Goal: Information Seeking & Learning: Find specific page/section

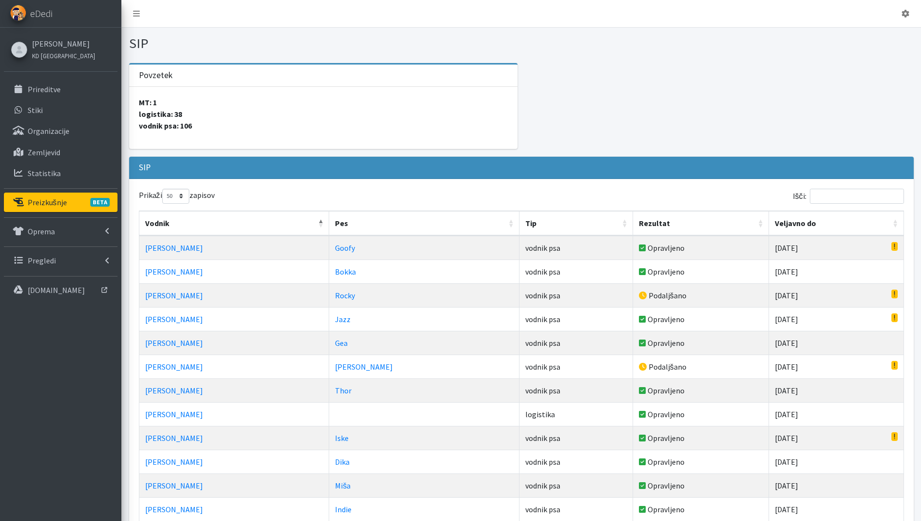
select select "50"
click at [458, 223] on th "Pes" at bounding box center [424, 223] width 190 height 25
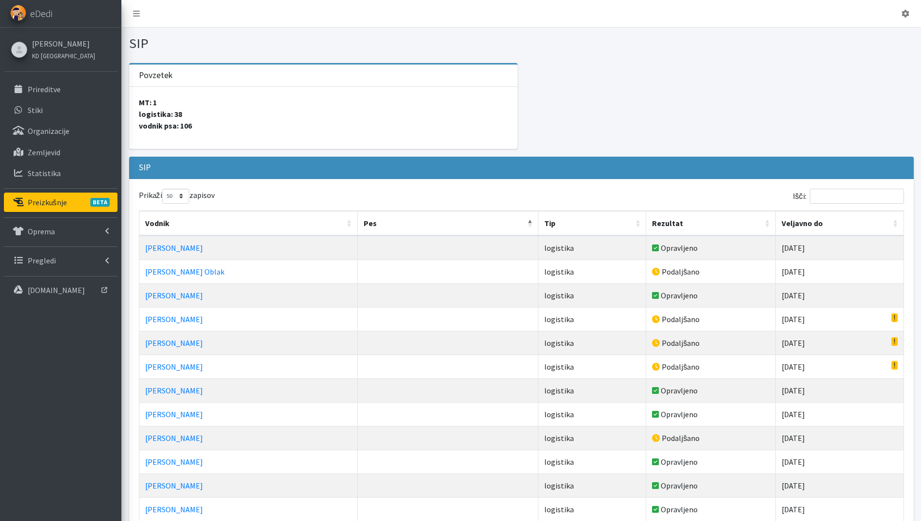
click at [413, 219] on th "Pes" at bounding box center [448, 223] width 181 height 25
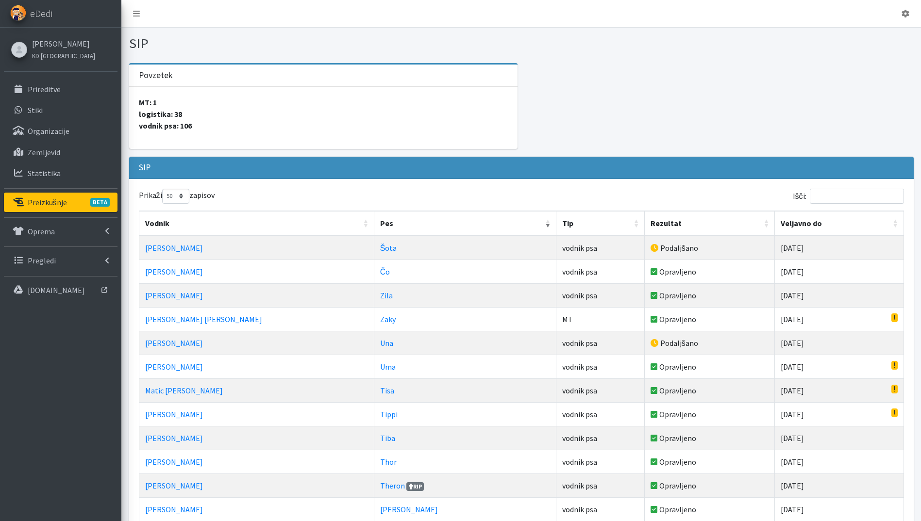
click at [465, 220] on th "Pes" at bounding box center [465, 223] width 182 height 25
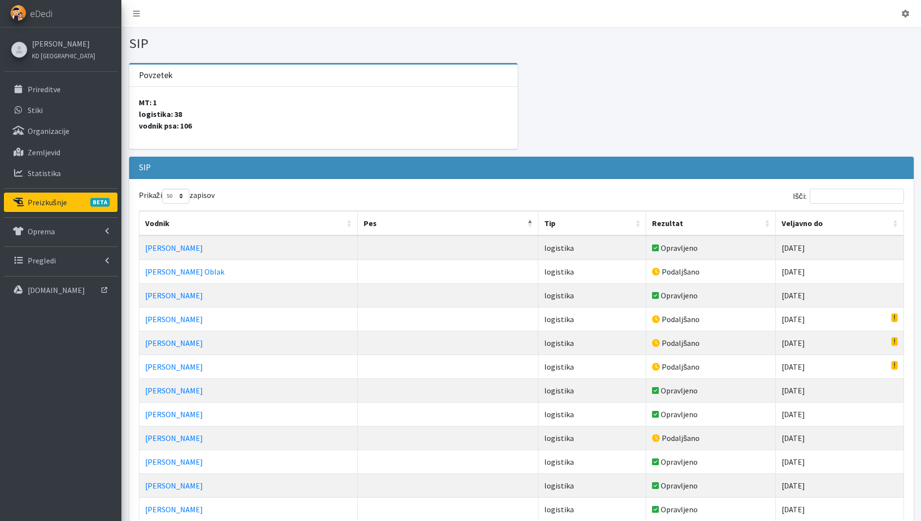
click at [413, 227] on th "Pes" at bounding box center [448, 223] width 181 height 25
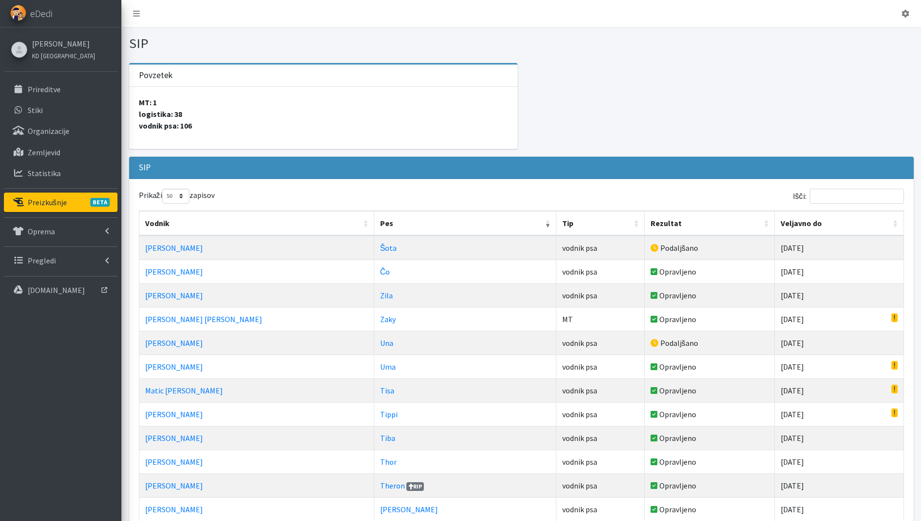
click at [896, 220] on th "Veljavno do" at bounding box center [839, 223] width 129 height 25
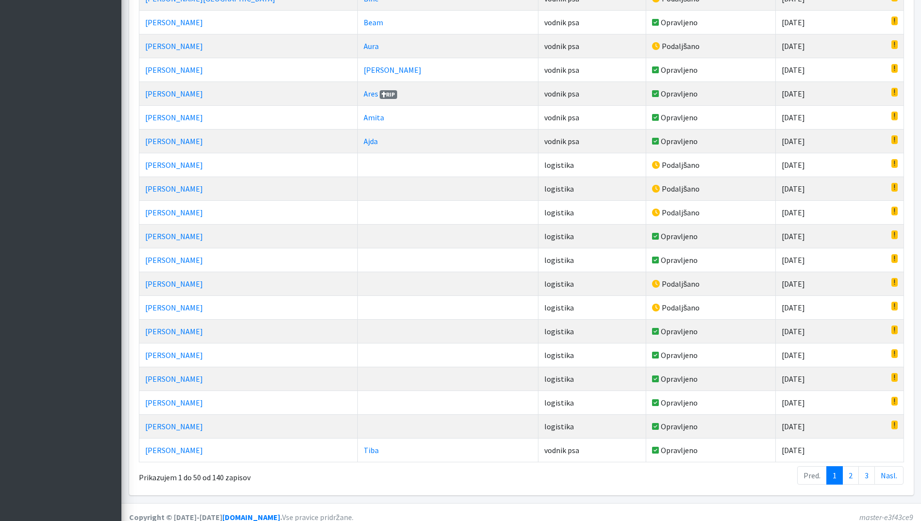
scroll to position [973, 0]
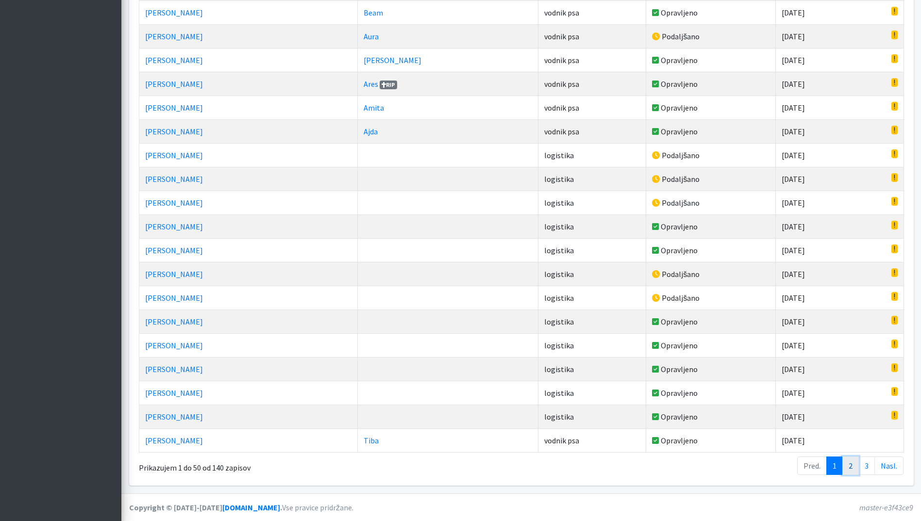
click at [851, 464] on link "2" at bounding box center [850, 466] width 17 height 18
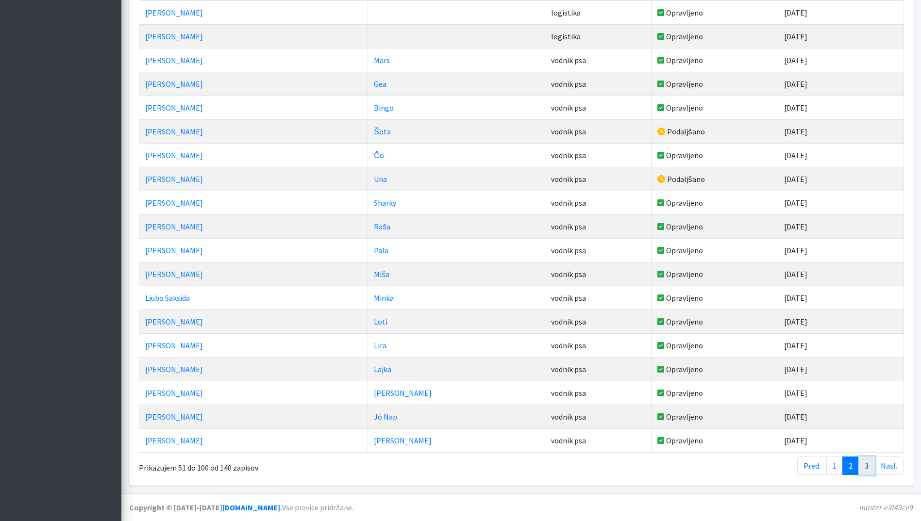
click at [869, 469] on link "3" at bounding box center [866, 466] width 17 height 18
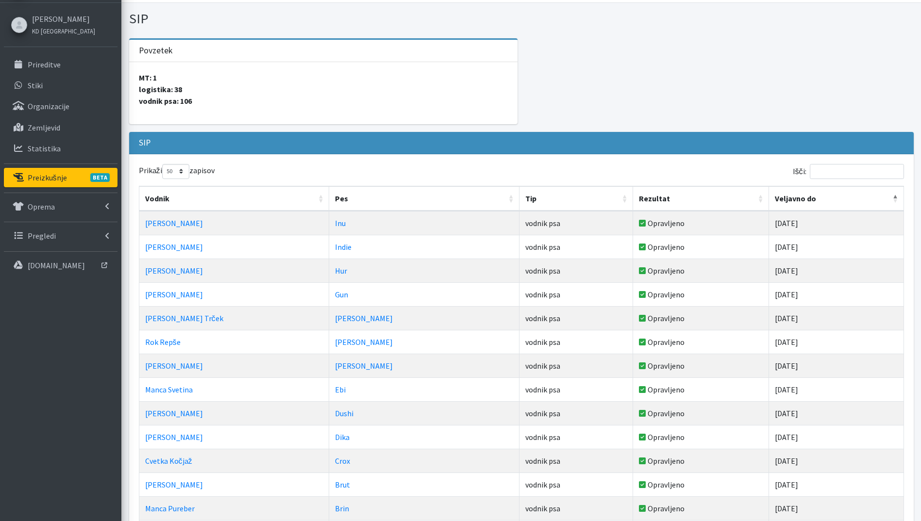
scroll to position [0, 0]
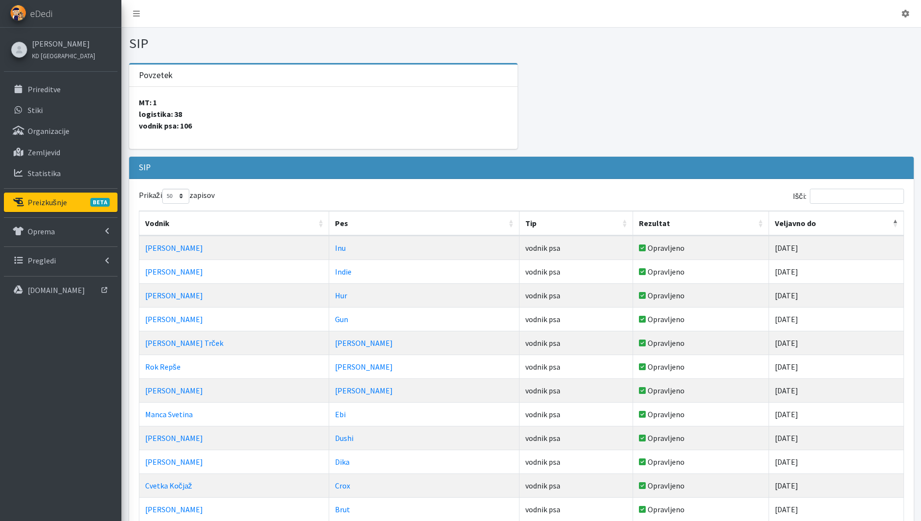
click at [59, 198] on p "Preizkušnje BETA" at bounding box center [47, 203] width 39 height 10
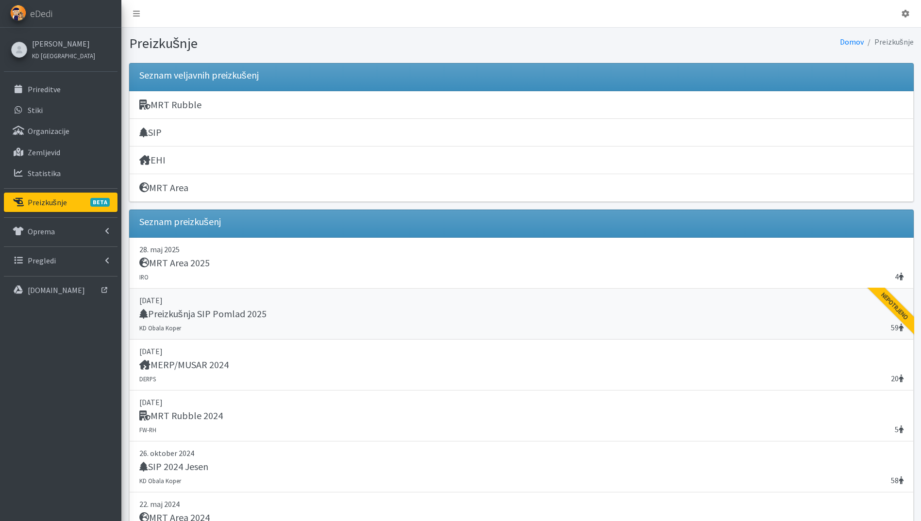
click at [251, 320] on div "Preizkušnja SIP Pomlad 2025" at bounding box center [521, 315] width 764 height 14
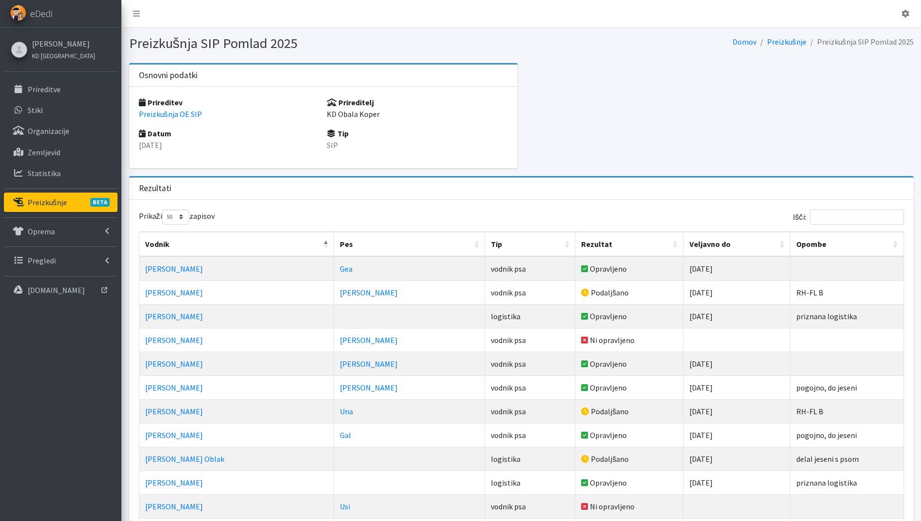
select select "50"
click at [853, 225] on div "Išči:" at bounding box center [714, 219] width 379 height 19
click at [851, 219] on input "Išči:" at bounding box center [857, 217] width 94 height 15
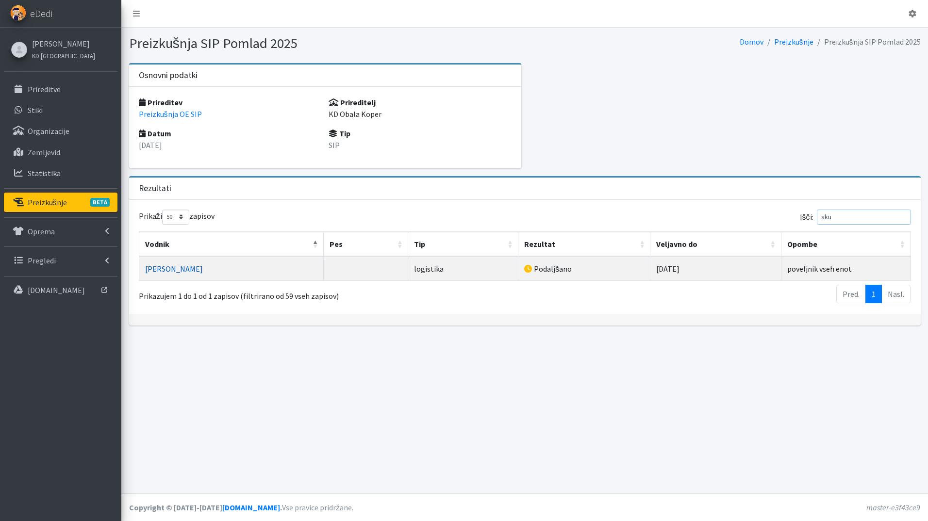
type input "sku"
click at [167, 270] on link "[PERSON_NAME]" at bounding box center [174, 269] width 58 height 10
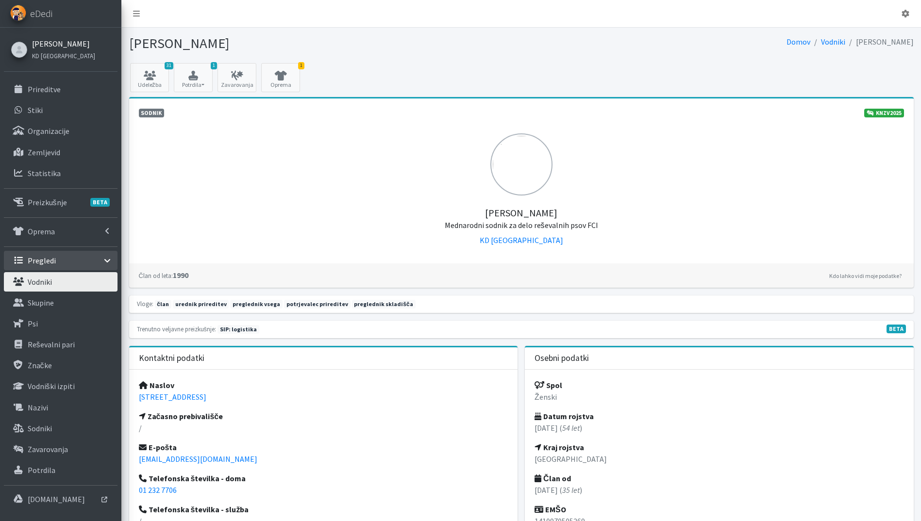
click at [48, 47] on link "[PERSON_NAME]" at bounding box center [63, 44] width 63 height 12
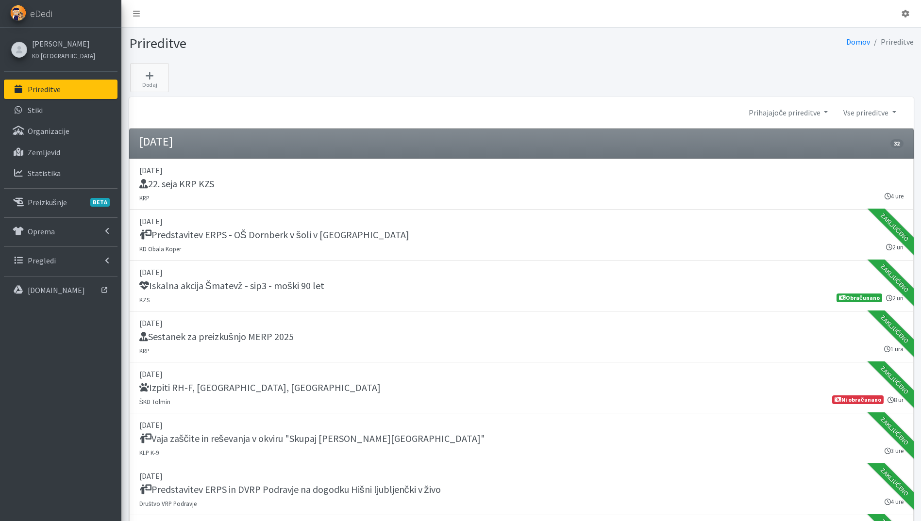
click at [79, 91] on link "Prireditve" at bounding box center [61, 89] width 114 height 19
click at [38, 96] on link "Prireditve" at bounding box center [61, 89] width 114 height 19
click at [52, 41] on link "[PERSON_NAME]" at bounding box center [63, 44] width 63 height 12
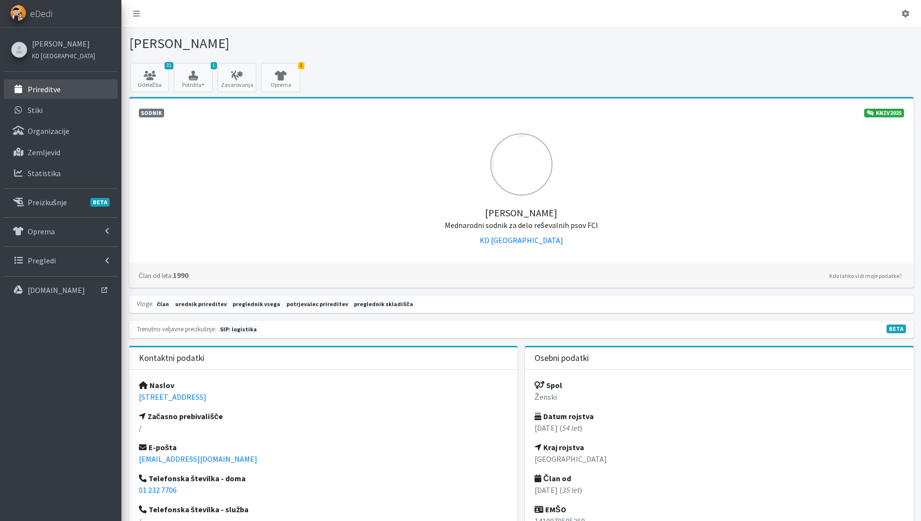
click at [52, 84] on p "Prireditve" at bounding box center [44, 89] width 33 height 10
